Goal: Navigation & Orientation: Understand site structure

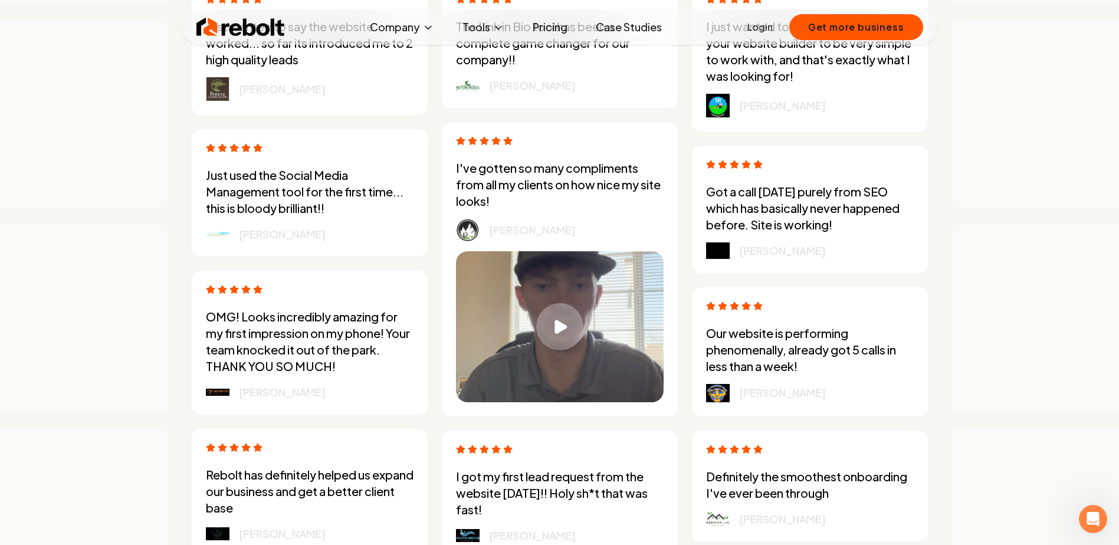
scroll to position [3361, 0]
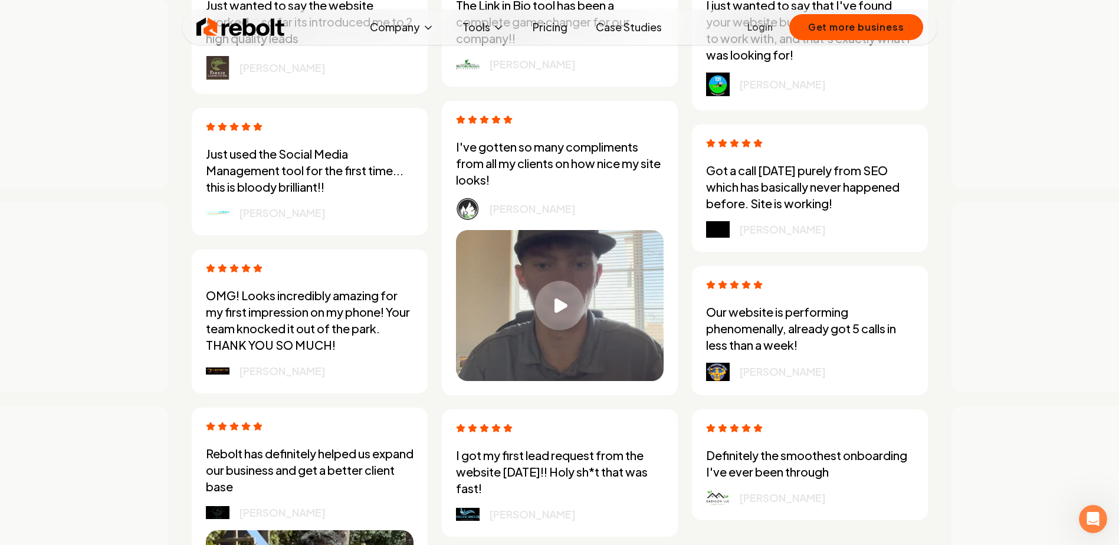
click at [570, 304] on div "Play video" at bounding box center [560, 306] width 50 height 50
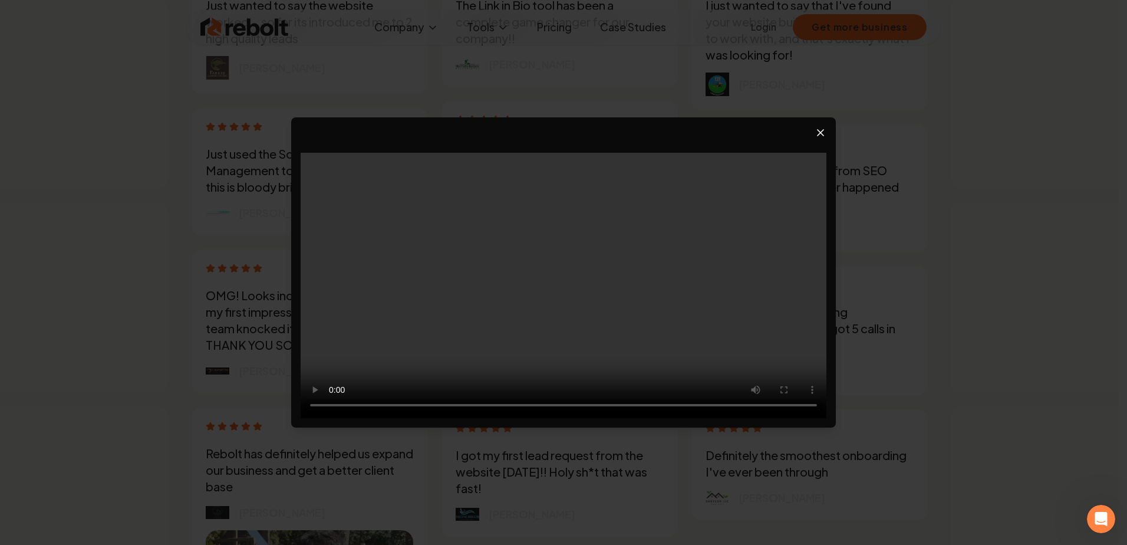
click at [825, 131] on icon "Close video player" at bounding box center [821, 133] width 12 height 12
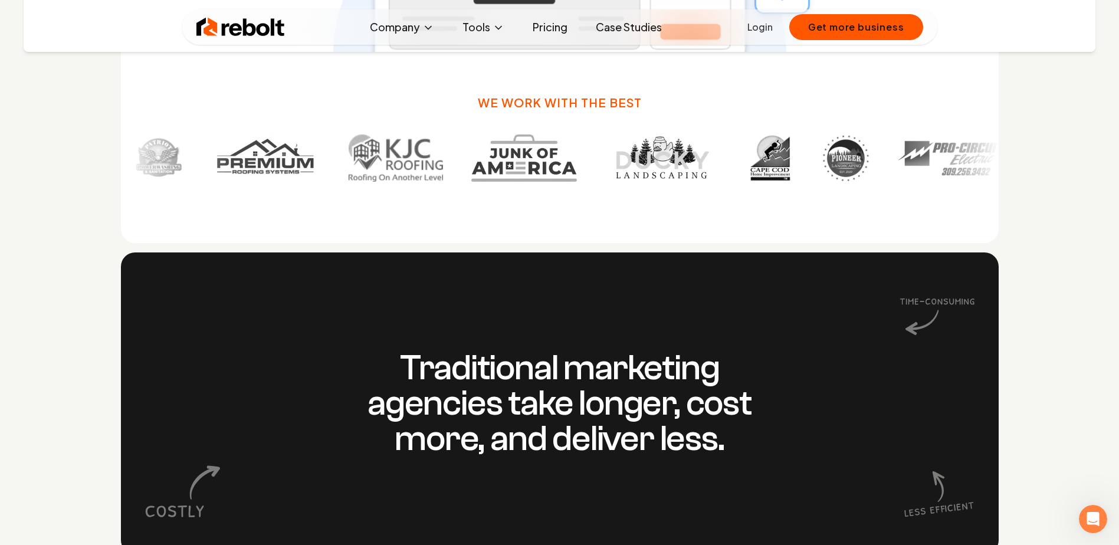
scroll to position [767, 0]
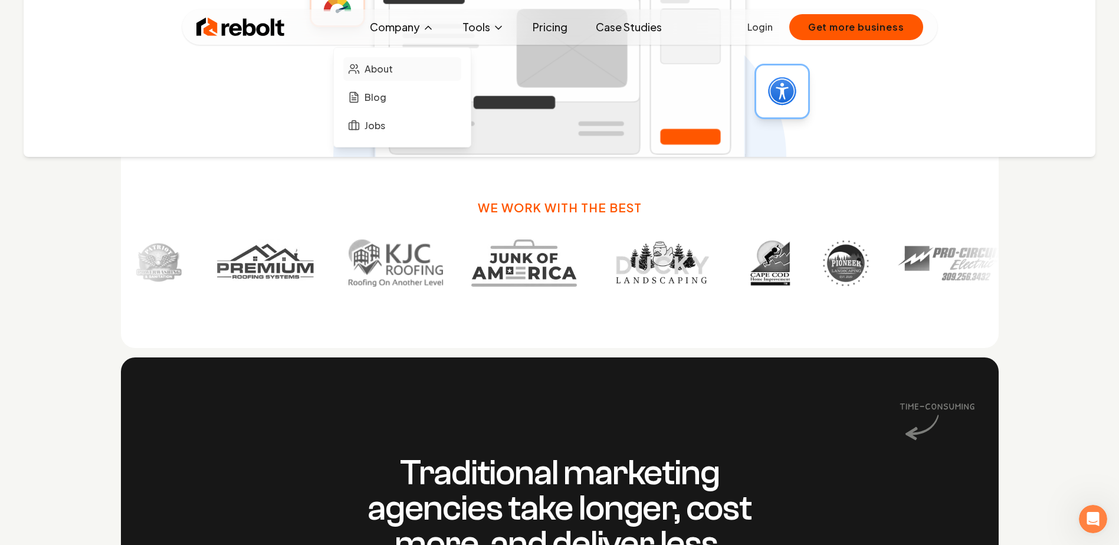
click at [373, 75] on span "About" at bounding box center [378, 69] width 28 height 14
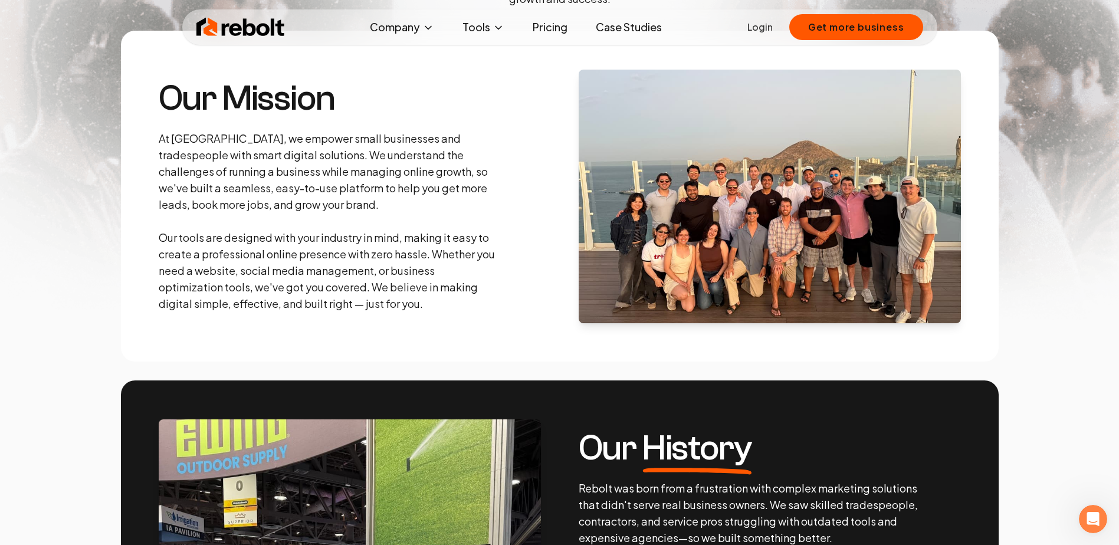
scroll to position [177, 0]
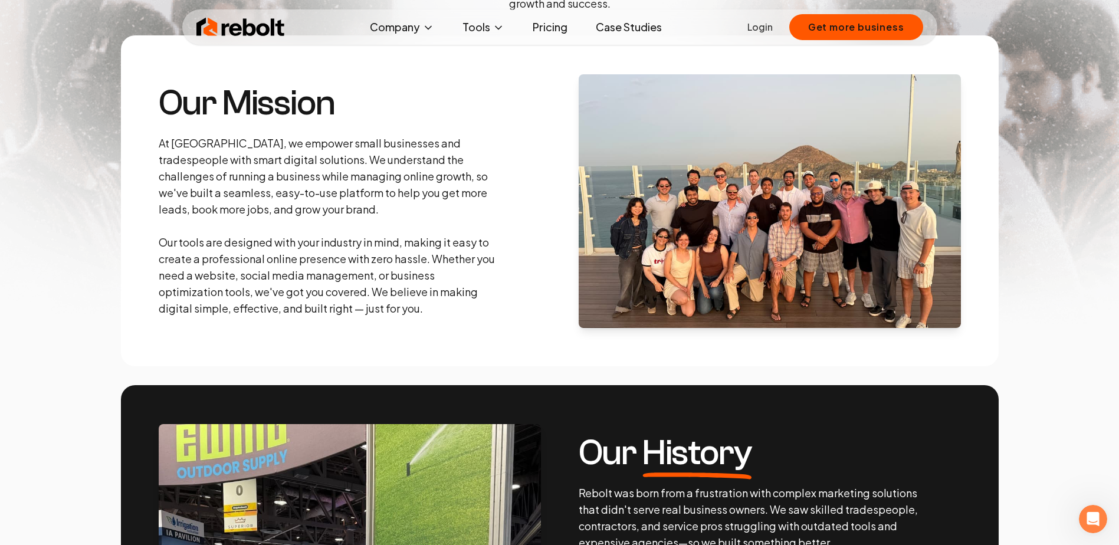
click at [558, 26] on link "Pricing" at bounding box center [550, 27] width 54 height 24
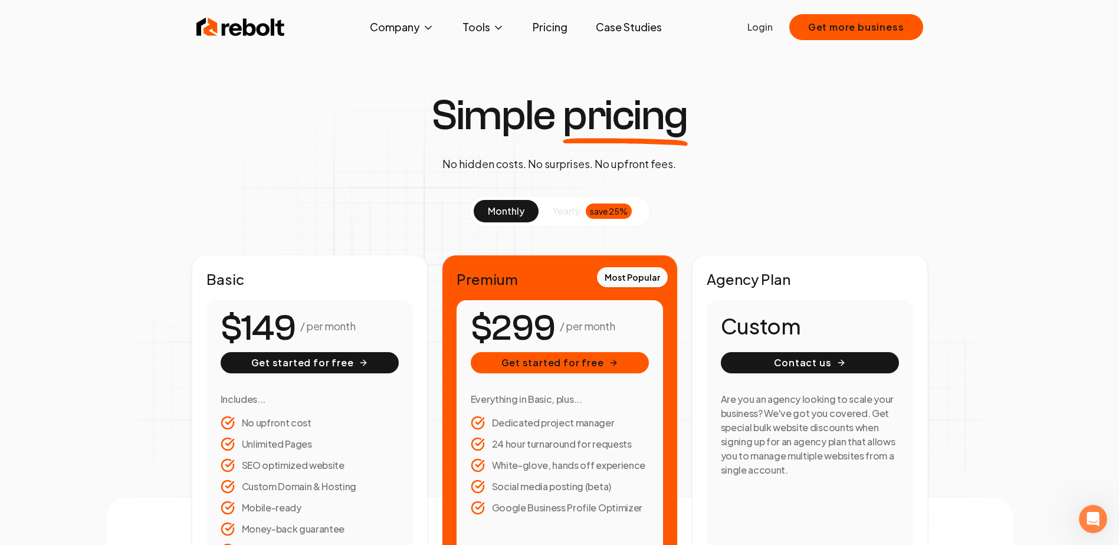
click at [638, 29] on link "Case Studies" at bounding box center [628, 27] width 85 height 24
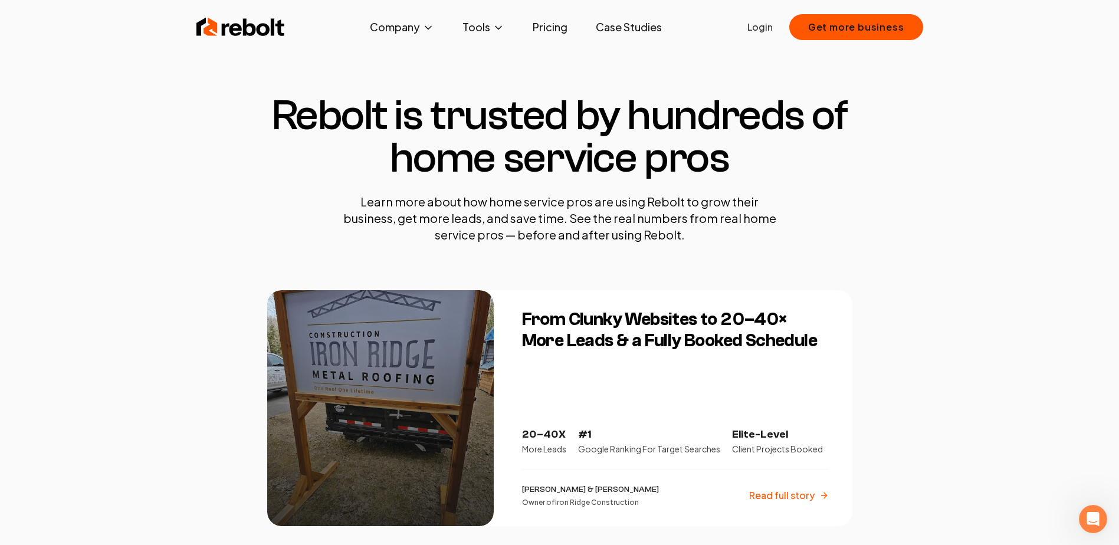
click at [245, 29] on img at bounding box center [240, 27] width 88 height 24
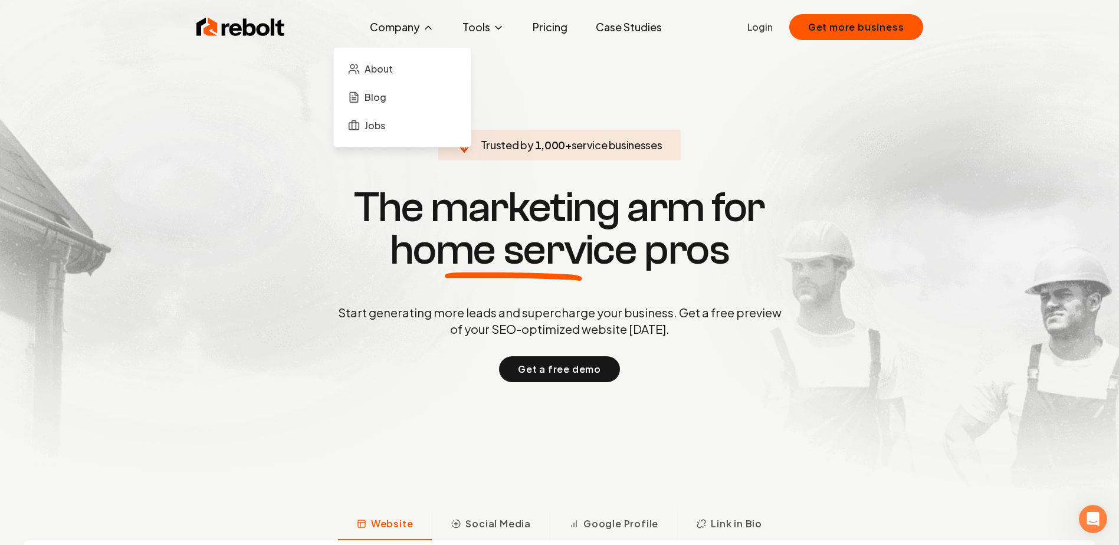
click at [397, 29] on button "Company" at bounding box center [401, 27] width 83 height 24
click at [383, 67] on span "About" at bounding box center [378, 69] width 28 height 14
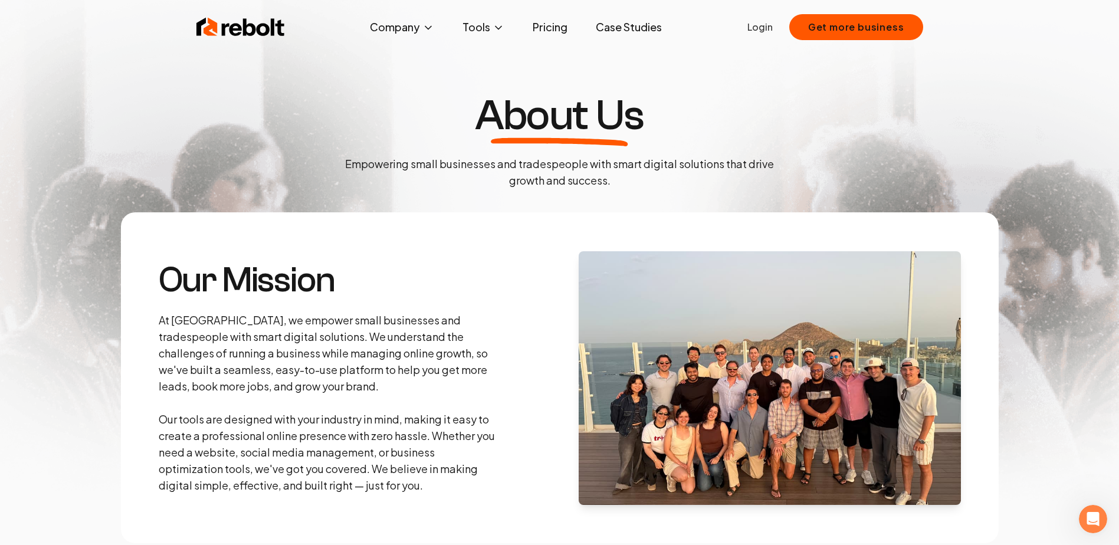
click at [651, 383] on img at bounding box center [769, 378] width 382 height 254
